Goal: Find specific page/section: Find specific page/section

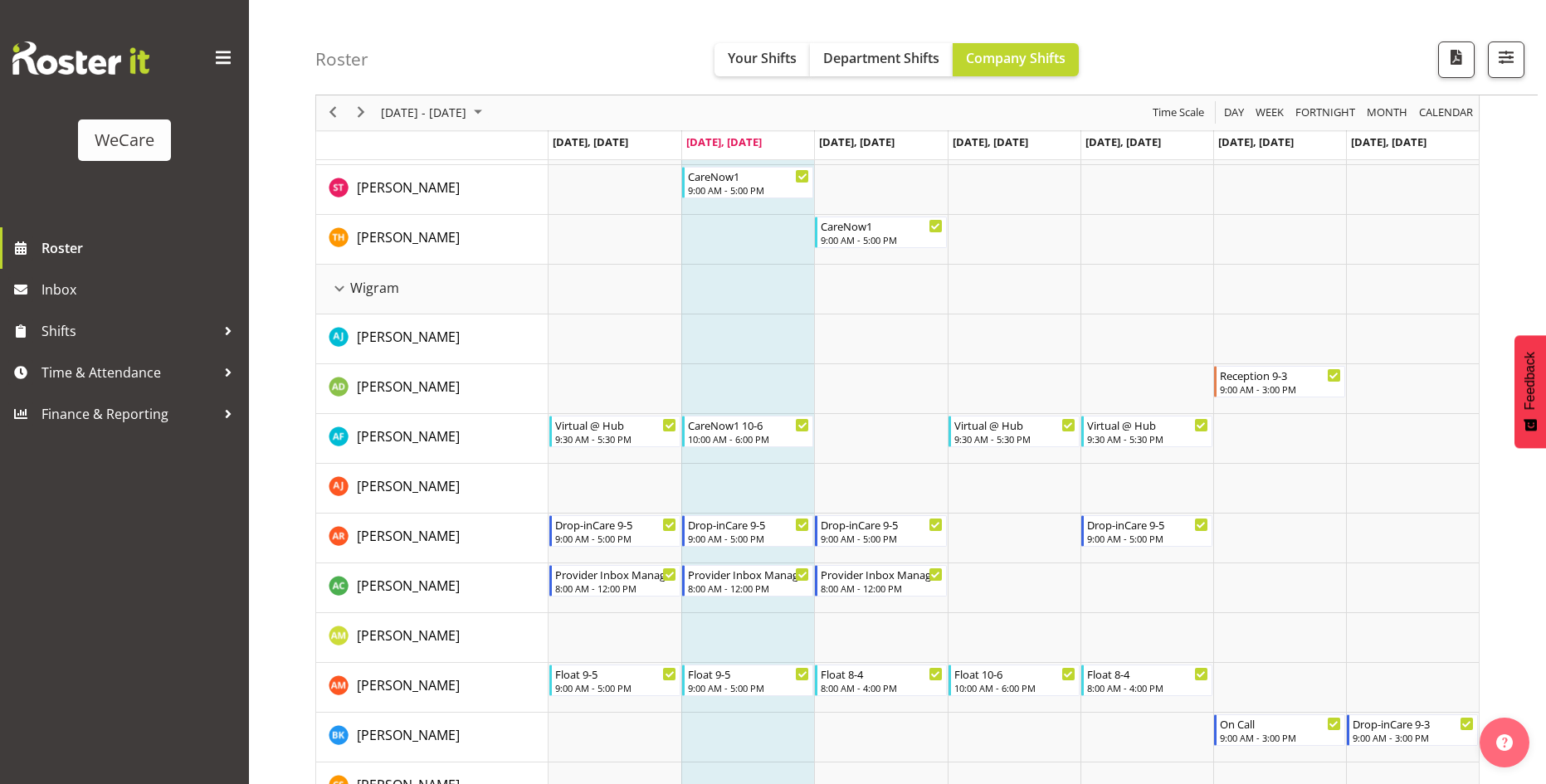
scroll to position [4446, 0]
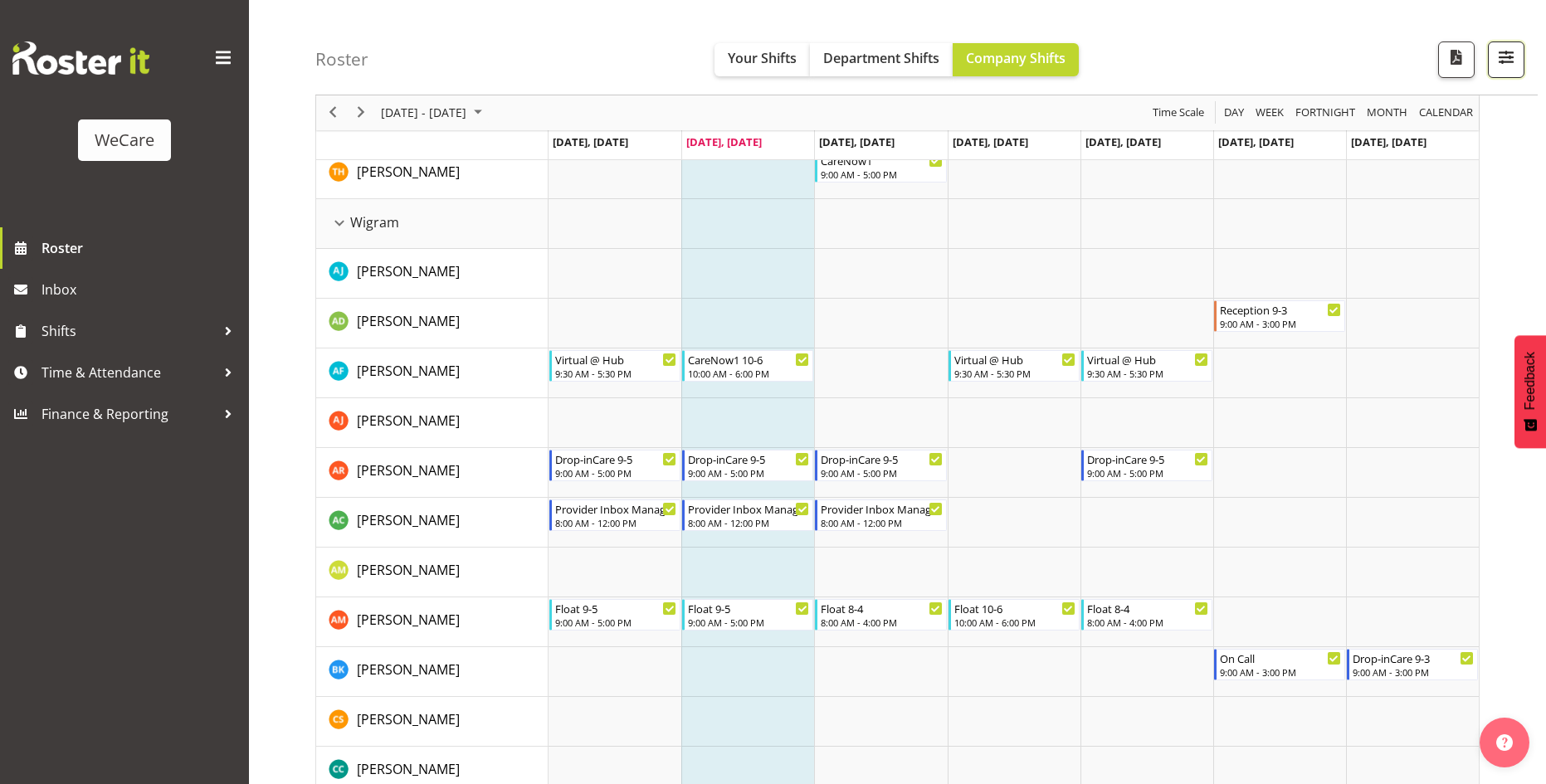
click at [1508, 55] on span "button" at bounding box center [1506, 57] width 22 height 22
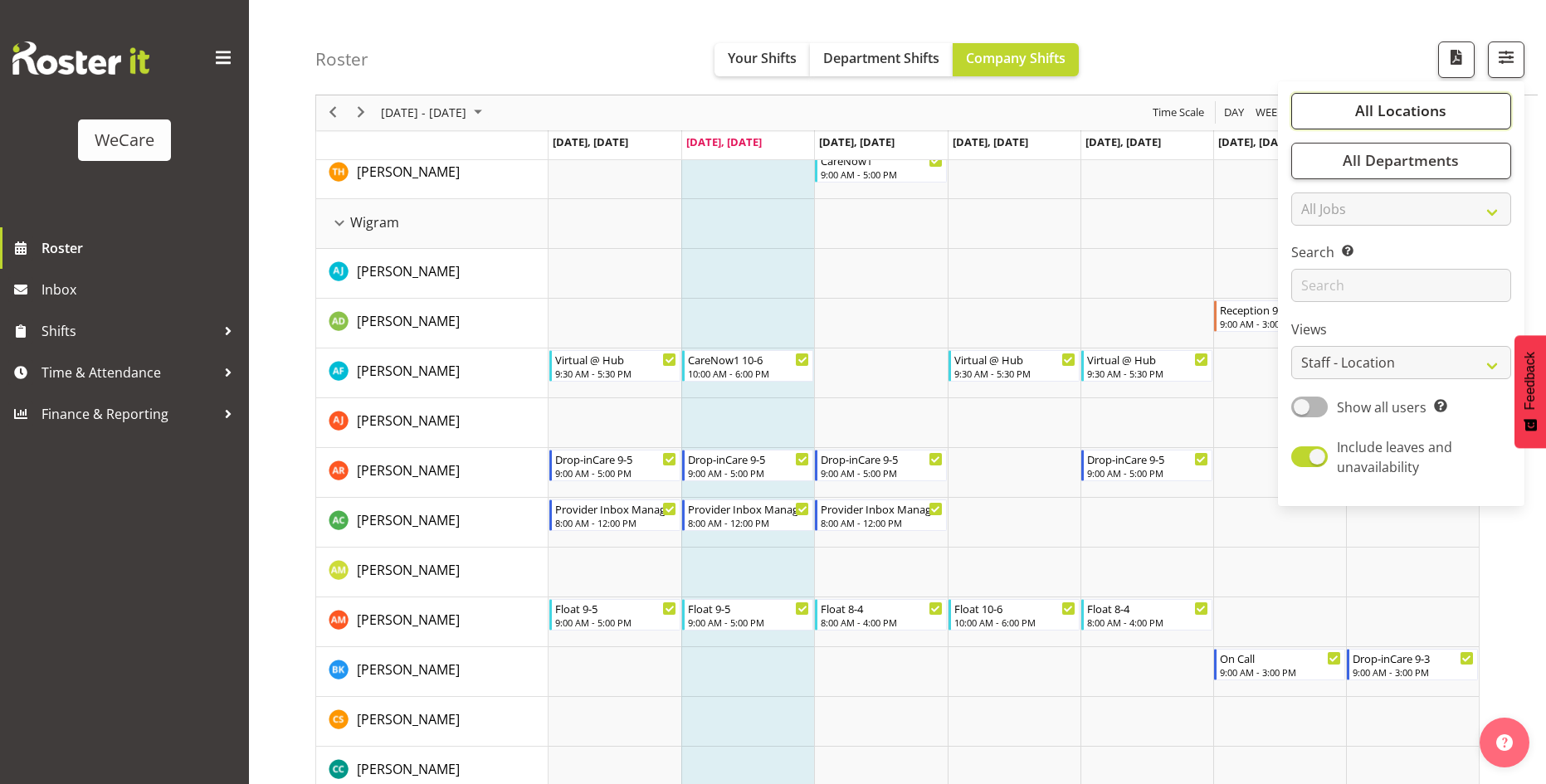
click at [1461, 116] on button "All Locations" at bounding box center [1401, 111] width 220 height 36
click at [1419, 290] on button "Deselect All" at bounding box center [1420, 302] width 85 height 30
checkbox input "false"
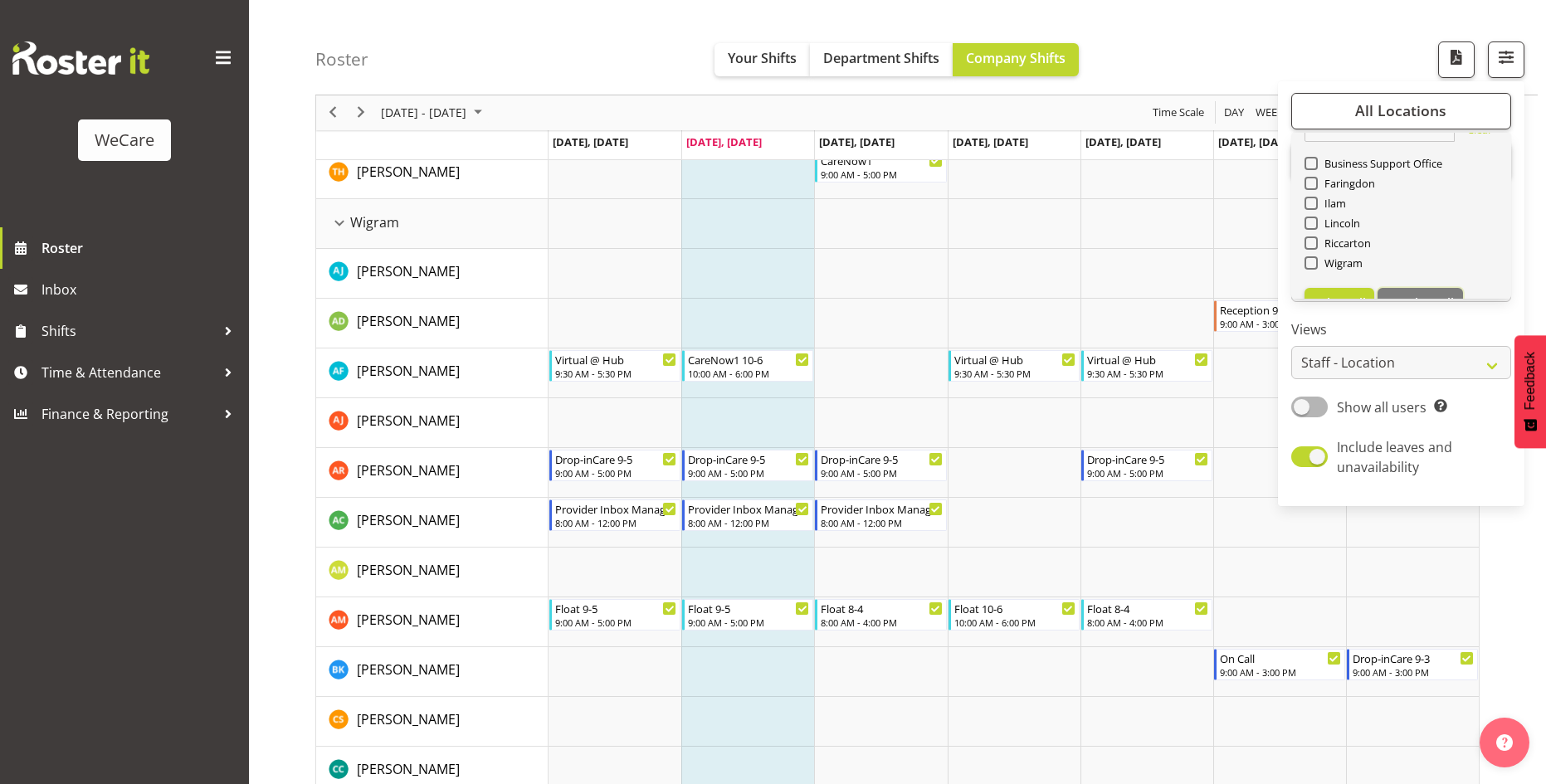
checkbox input "false"
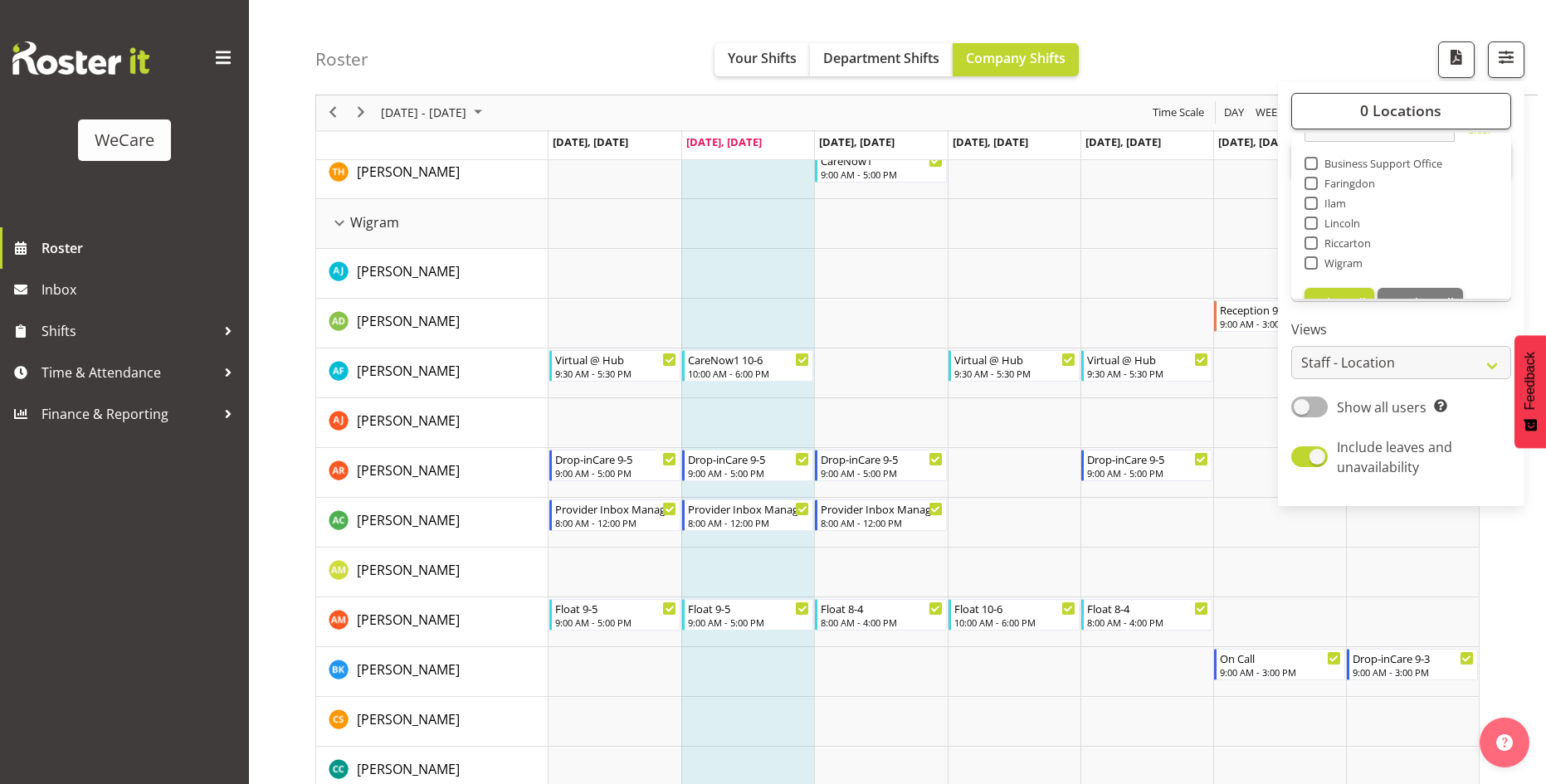
drag, startPoint x: 1312, startPoint y: 199, endPoint x: 1319, endPoint y: 104, distance: 95.3
click at [1312, 198] on span at bounding box center [1311, 203] width 14 height 14
click at [1312, 198] on input "Ilam" at bounding box center [1310, 203] width 11 height 11
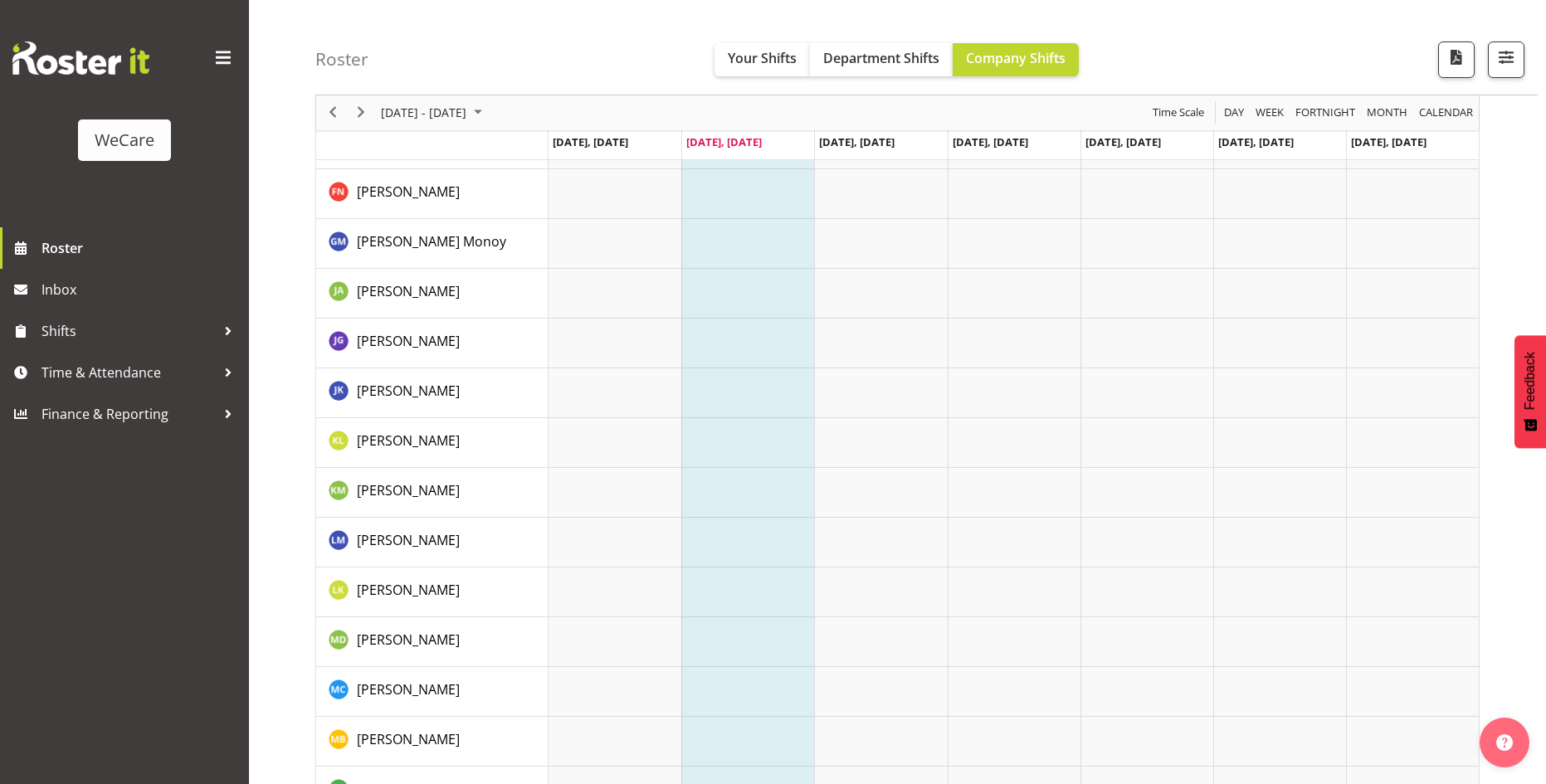
scroll to position [5291, 0]
click at [1516, 58] on span "button" at bounding box center [1506, 57] width 22 height 22
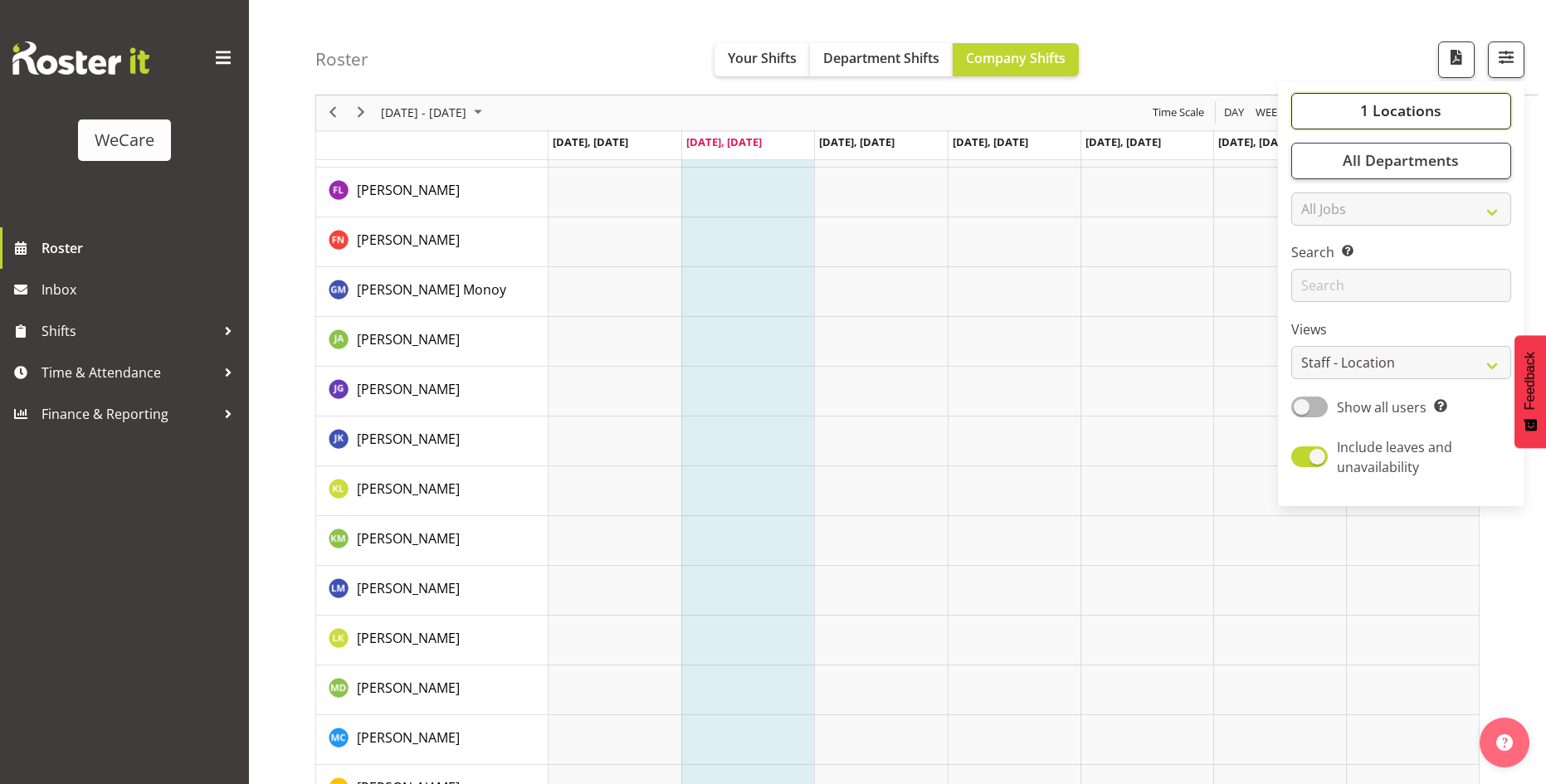
drag, startPoint x: 1429, startPoint y: 109, endPoint x: 1433, endPoint y: 116, distance: 8.1
click at [1428, 110] on span "1 Locations" at bounding box center [1401, 111] width 81 height 20
click at [1317, 202] on span at bounding box center [1311, 203] width 14 height 14
click at [1315, 202] on input "Ilam" at bounding box center [1310, 203] width 11 height 11
checkbox input "false"
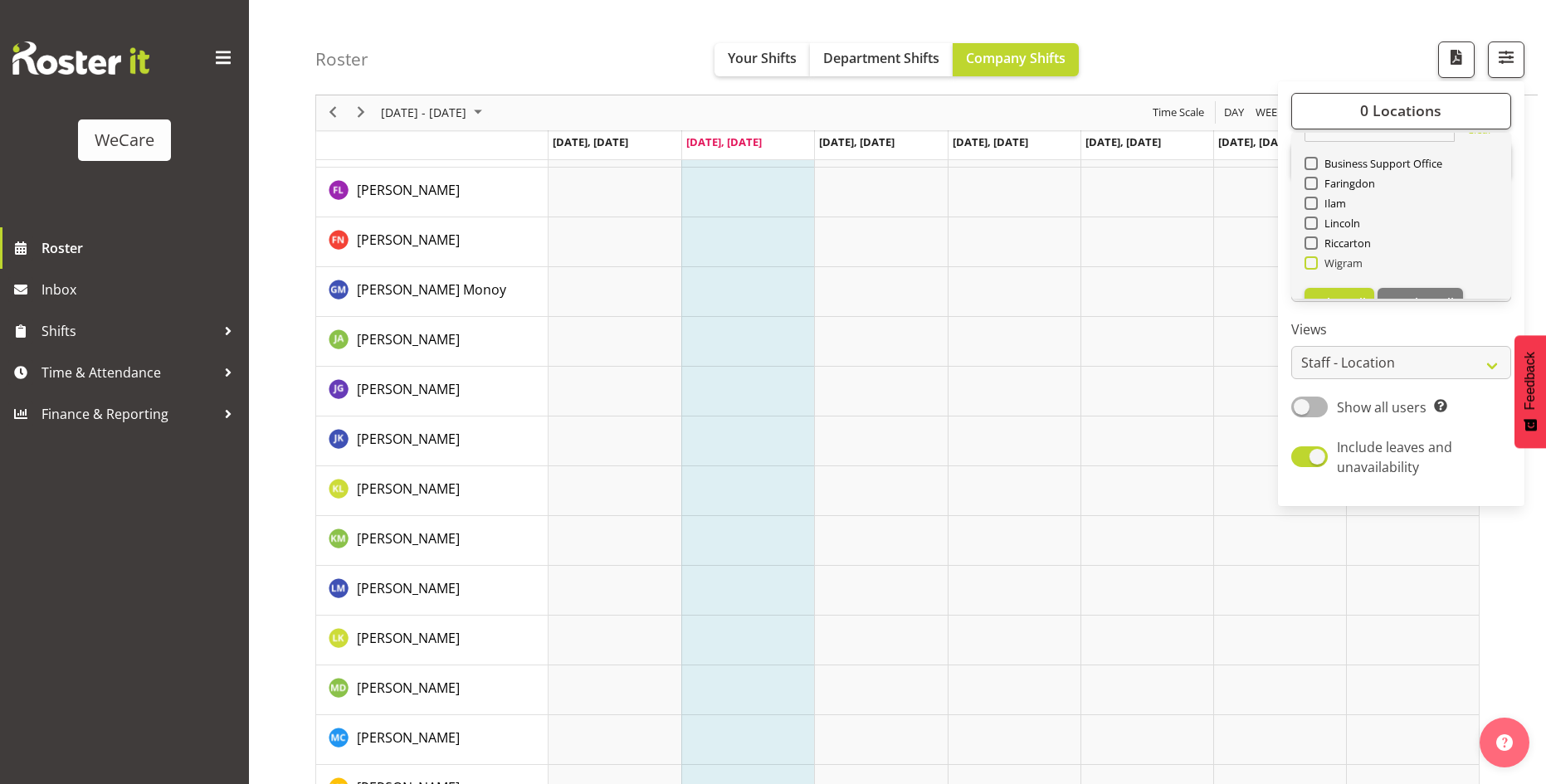
click at [1317, 261] on span at bounding box center [1311, 263] width 14 height 14
click at [1315, 261] on input "Wigram" at bounding box center [1310, 263] width 11 height 11
checkbox input "true"
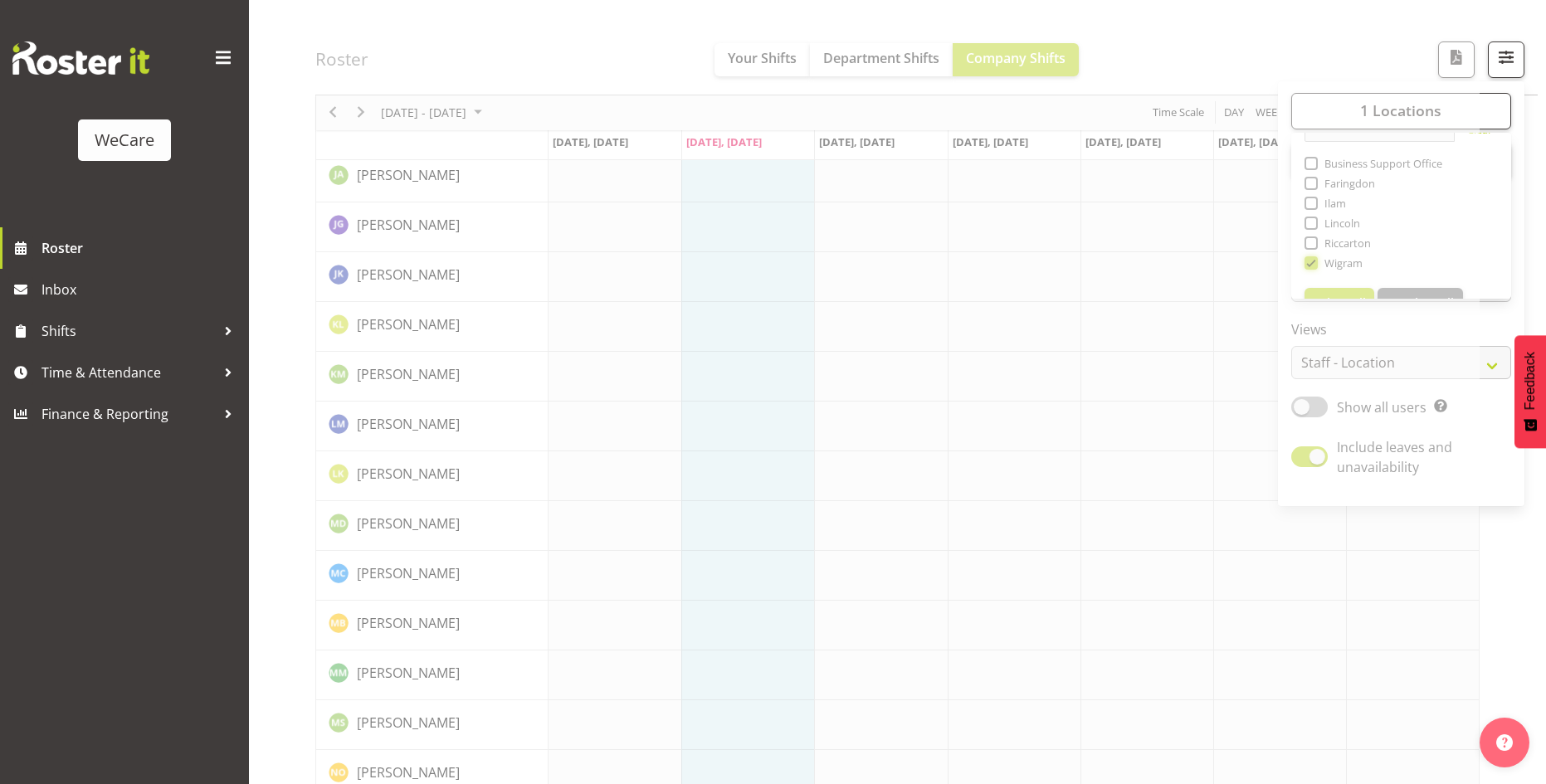
scroll to position [5458, 0]
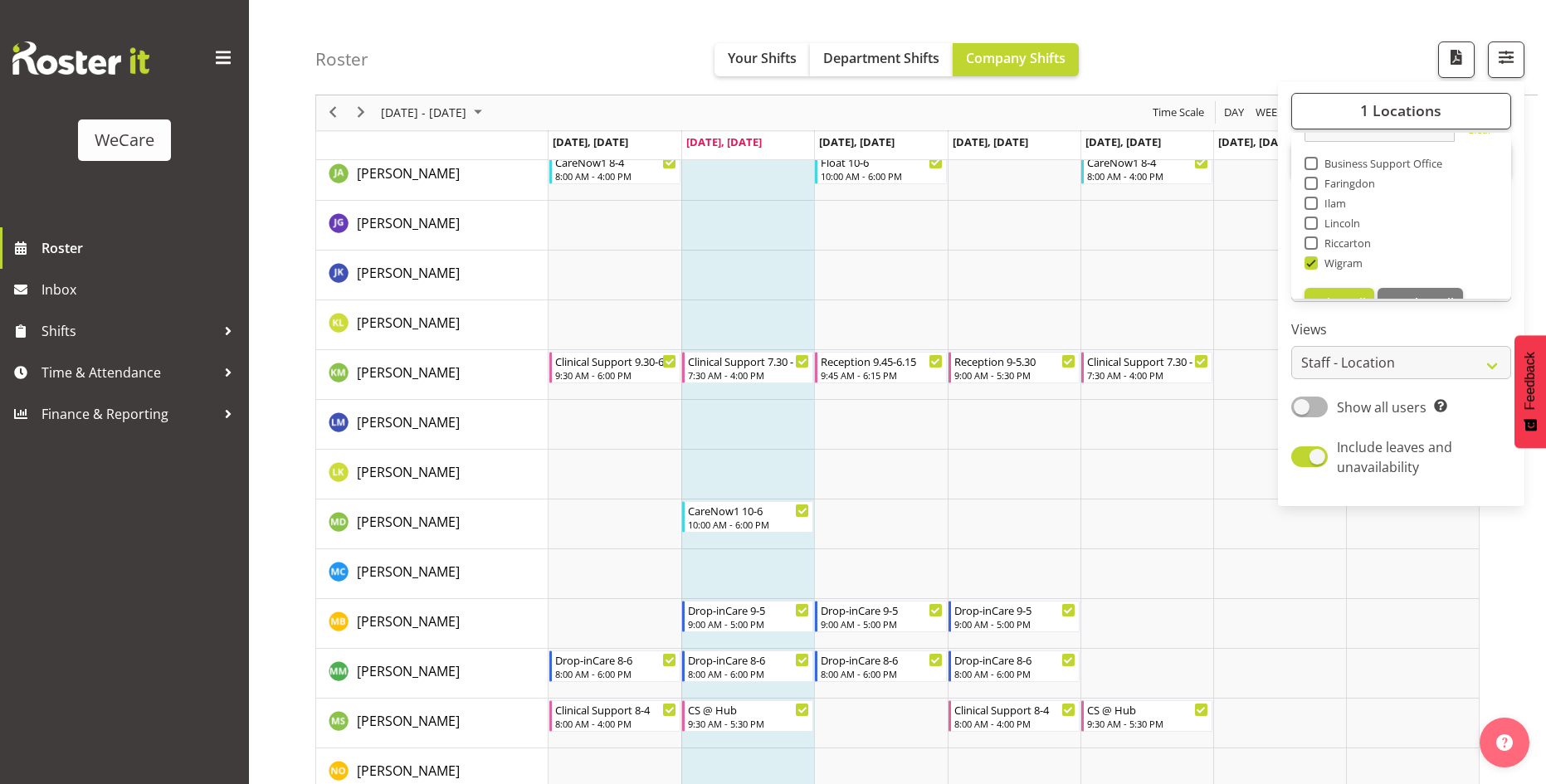
click at [1339, 51] on div "Roster Your Shifts Department Shifts Company Shifts 1 Locations Clear Business …" at bounding box center [927, 47] width 1223 height 95
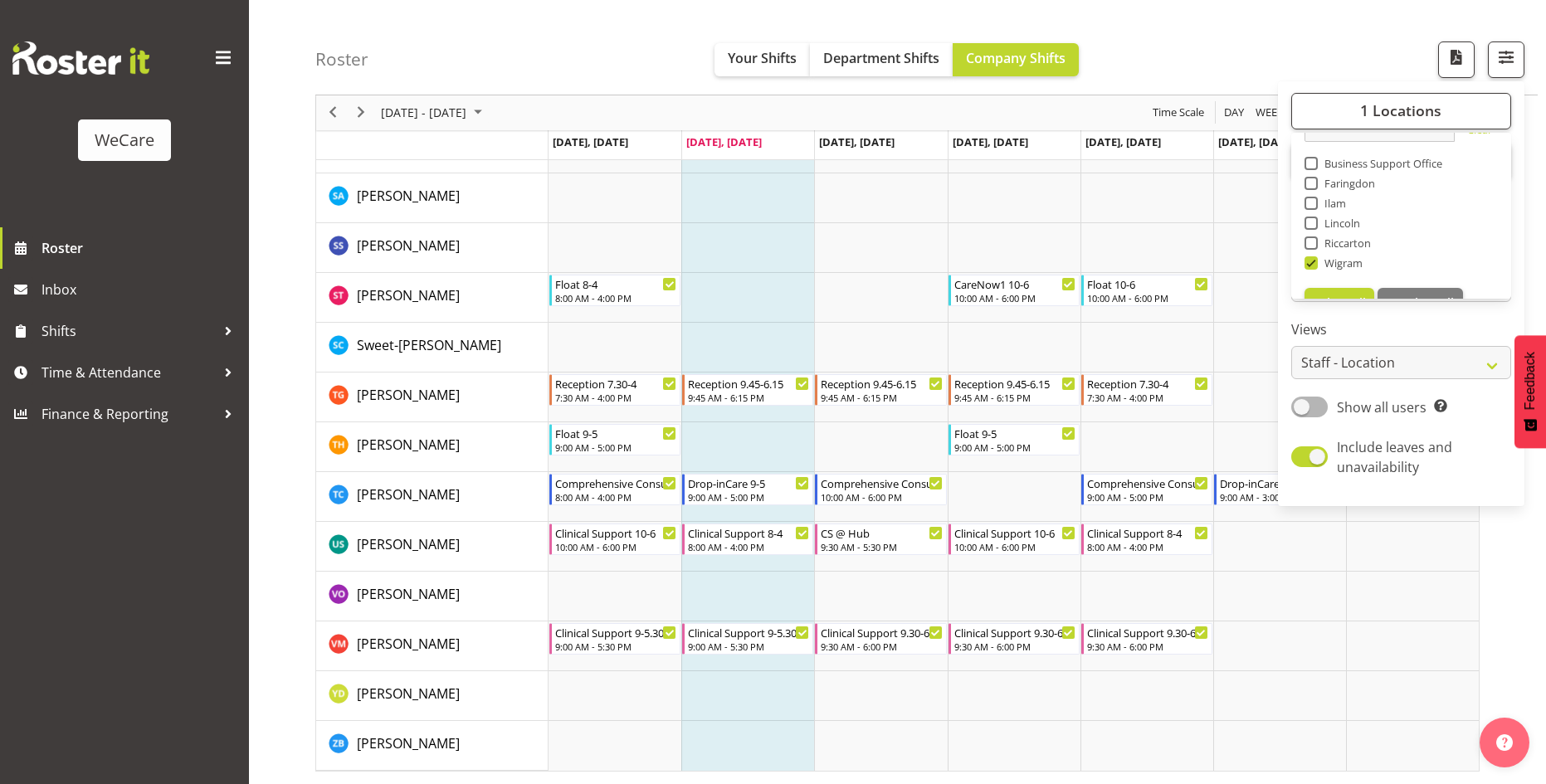
scroll to position [2232, 0]
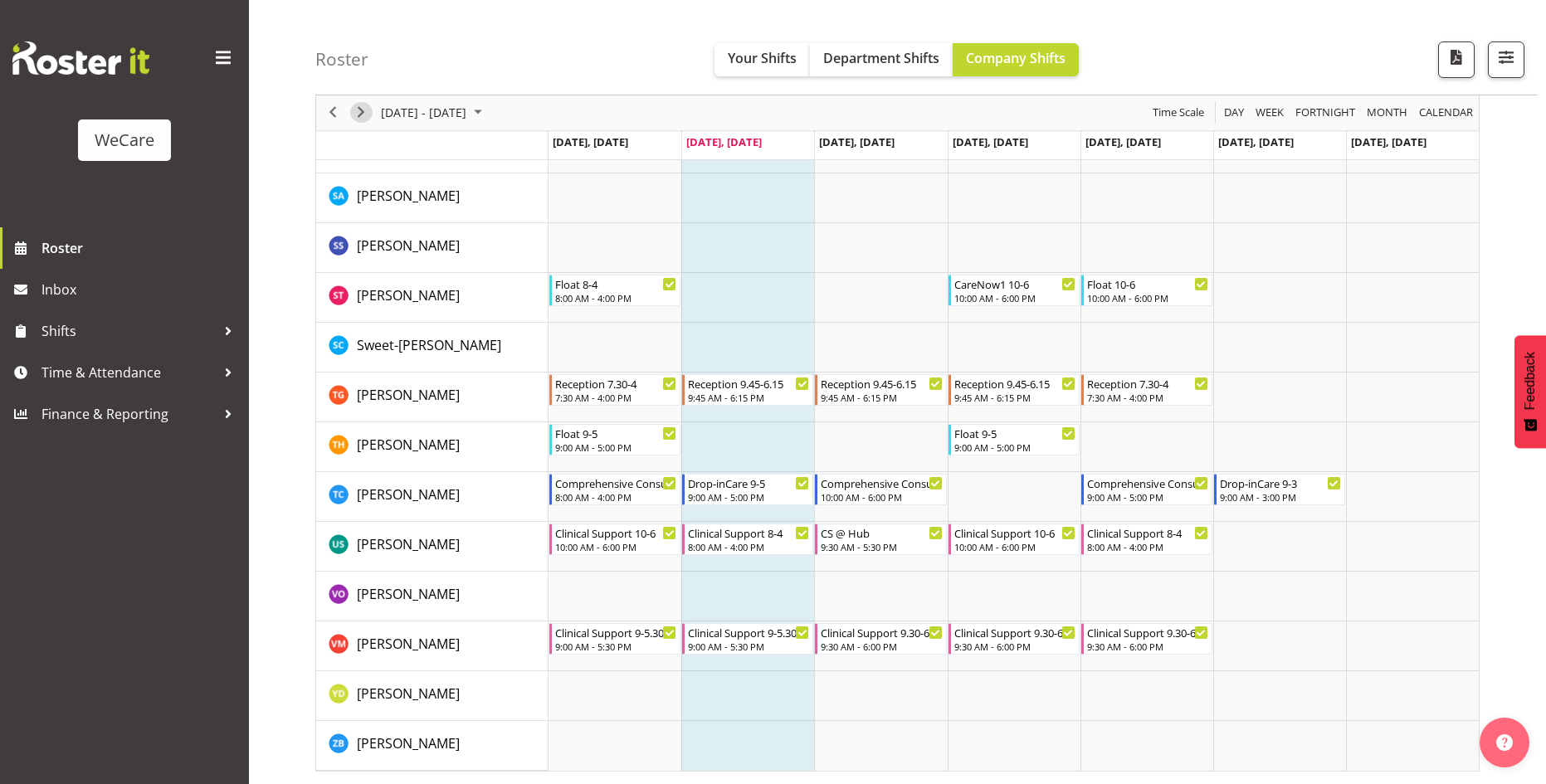
click at [363, 116] on span "Next" at bounding box center [361, 113] width 20 height 21
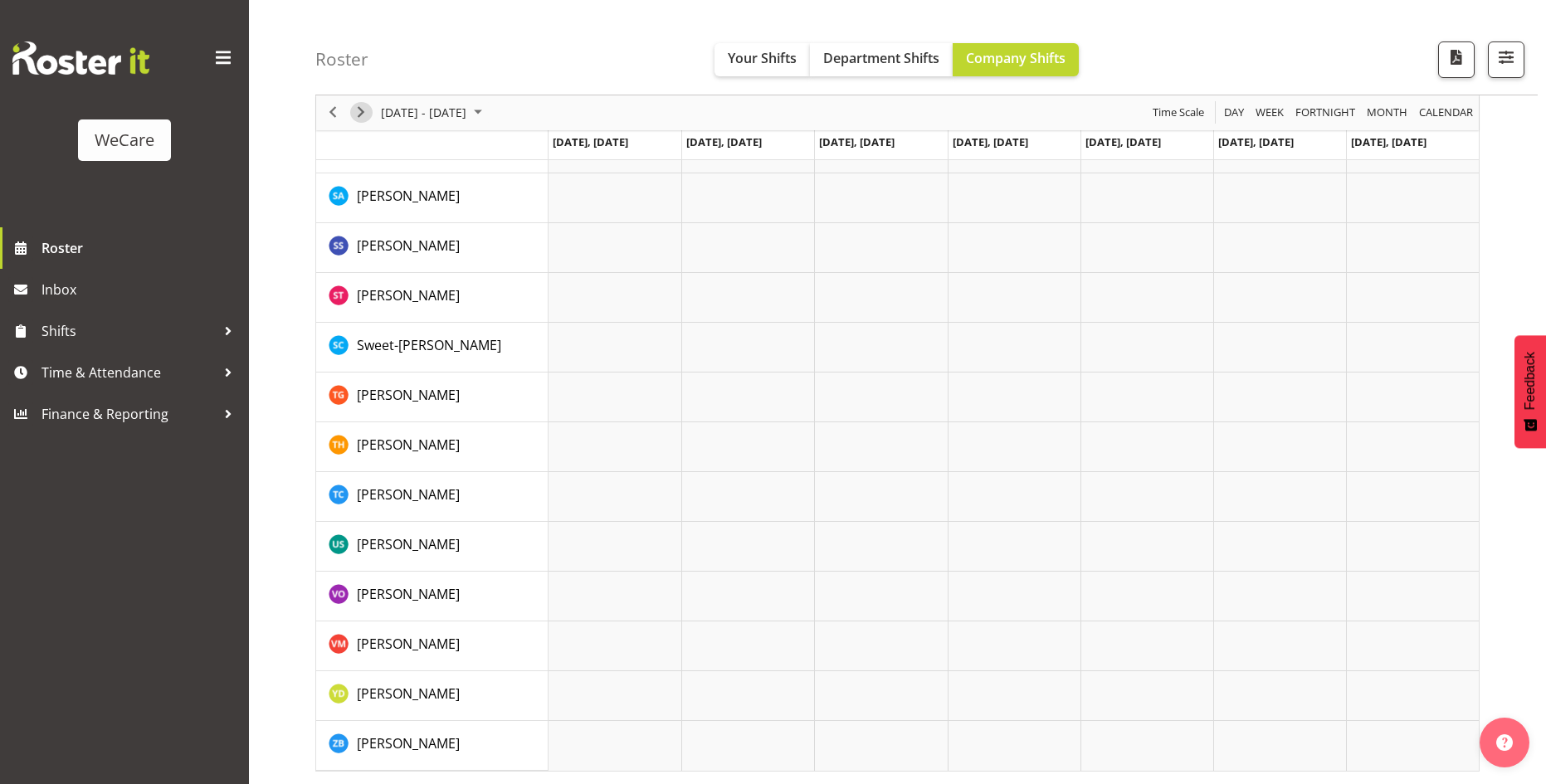
scroll to position [2200, 0]
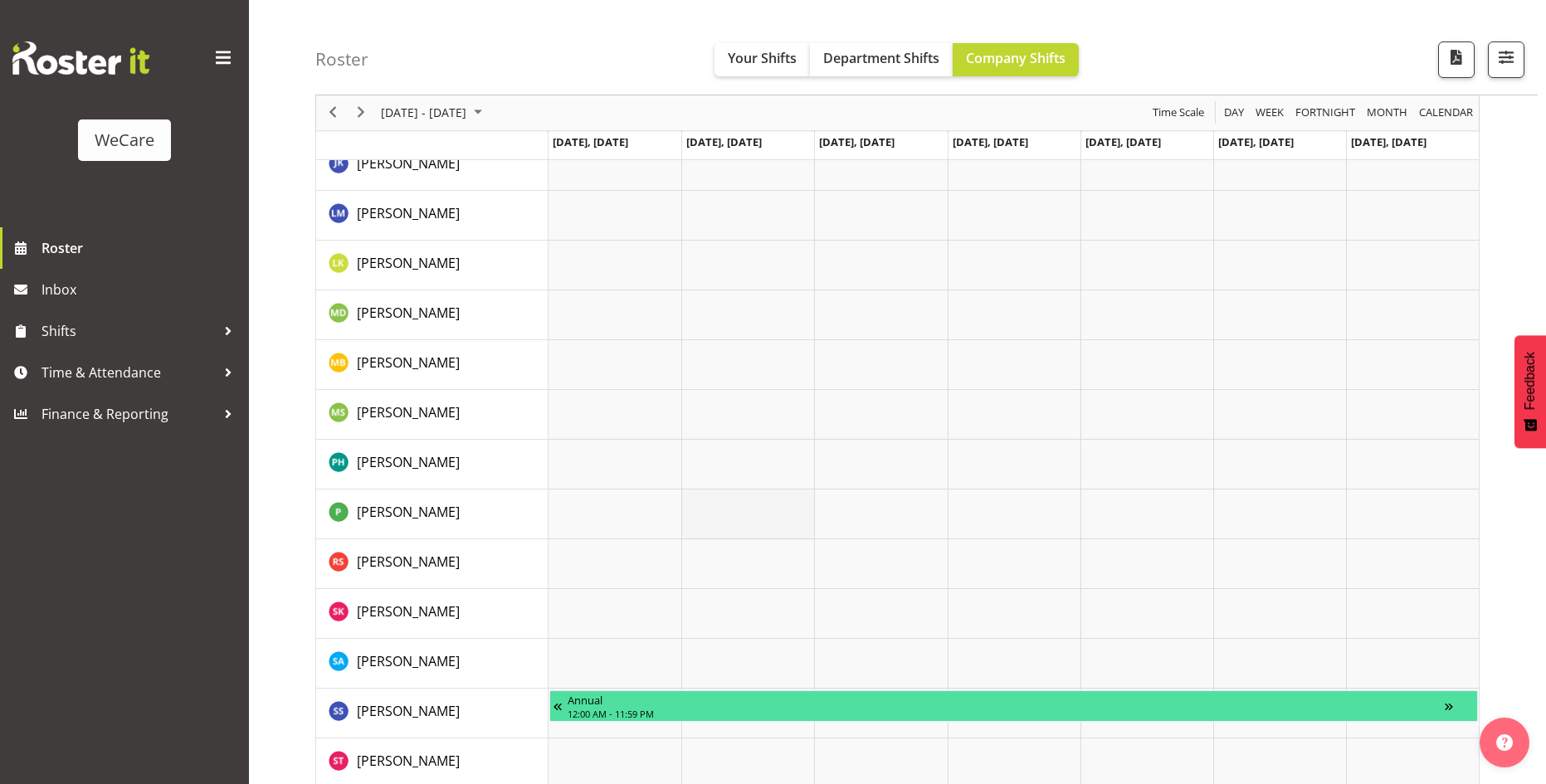
scroll to position [2315, 0]
